Goal: Navigation & Orientation: Understand site structure

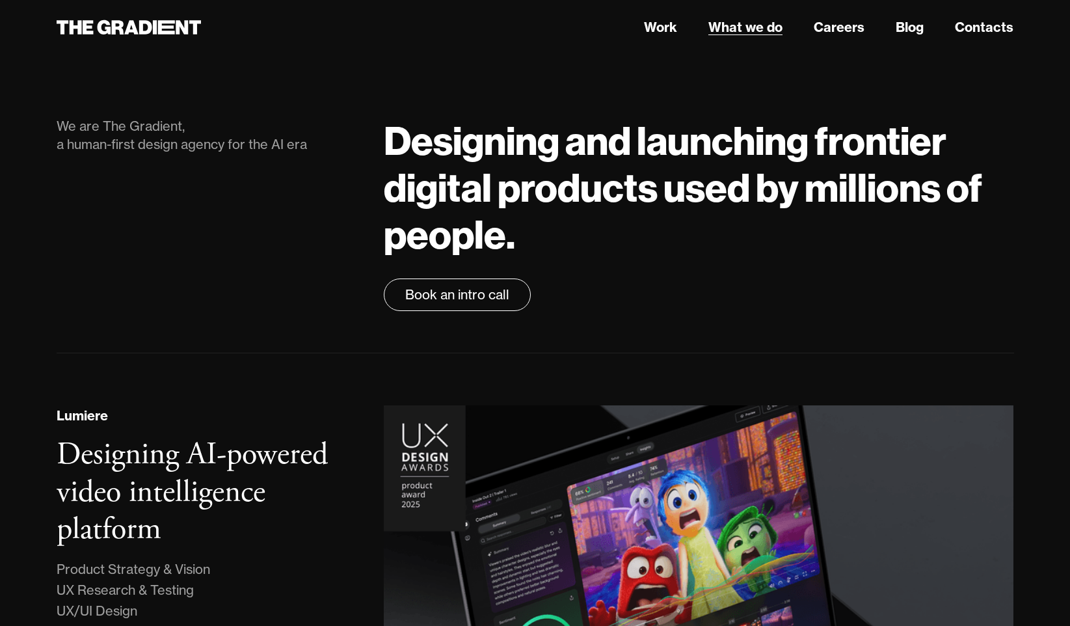
click at [772, 33] on link "What we do" at bounding box center [745, 28] width 74 height 20
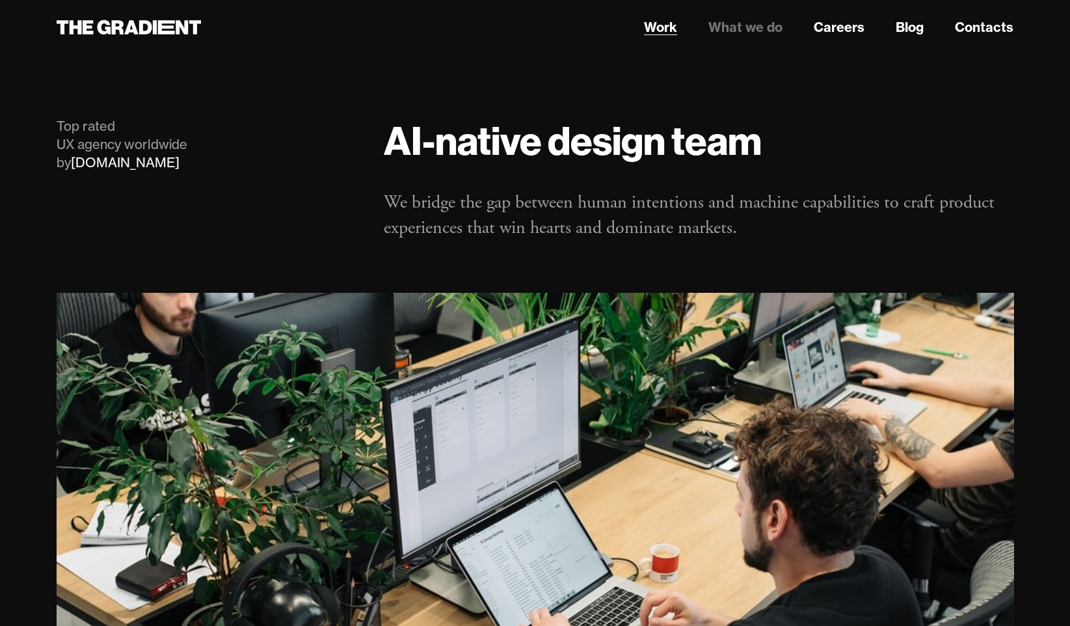
click at [666, 32] on link "Work" at bounding box center [660, 28] width 33 height 20
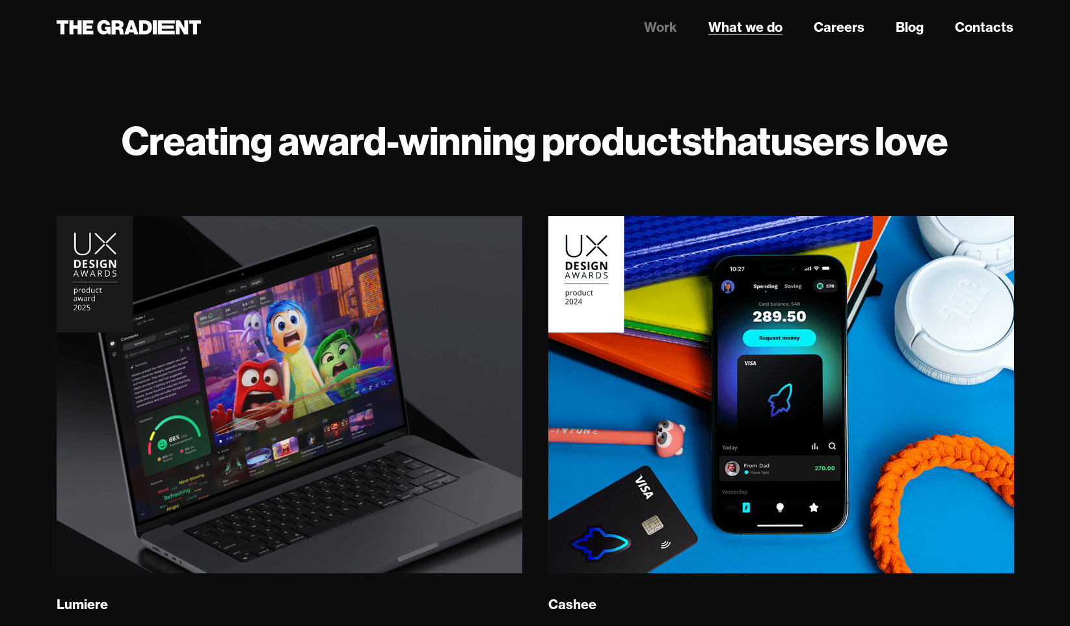
click at [760, 33] on link "What we do" at bounding box center [745, 28] width 74 height 20
